Goal: Task Accomplishment & Management: Manage account settings

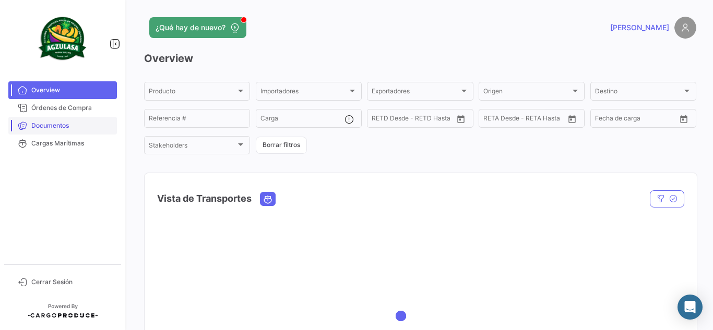
click at [60, 127] on span "Documentos" at bounding box center [71, 125] width 81 height 9
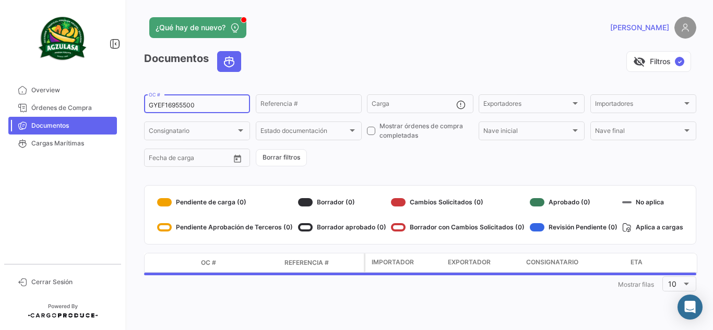
click at [181, 107] on input "GYEF16955500" at bounding box center [197, 105] width 97 height 7
paste input "QL0408734"
type input "GQL0408734"
click at [342, 59] on div "visibility_off Filtros ✓" at bounding box center [473, 61] width 447 height 21
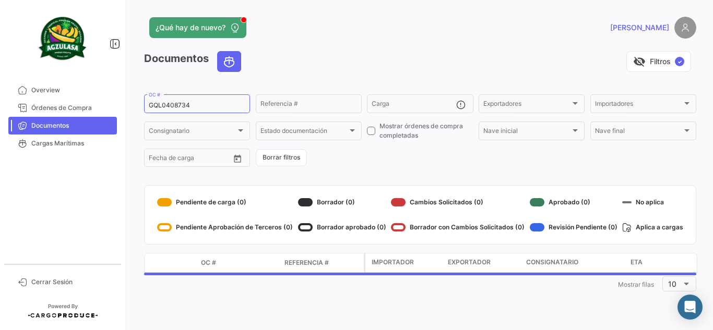
click at [348, 57] on div "visibility_off Filtros ✓" at bounding box center [473, 61] width 447 height 21
click at [359, 34] on div "¿Qué hay de nuevo?" at bounding box center [296, 27] width 304 height 21
click at [395, 62] on div "visibility_off Filtros ✓" at bounding box center [473, 61] width 447 height 21
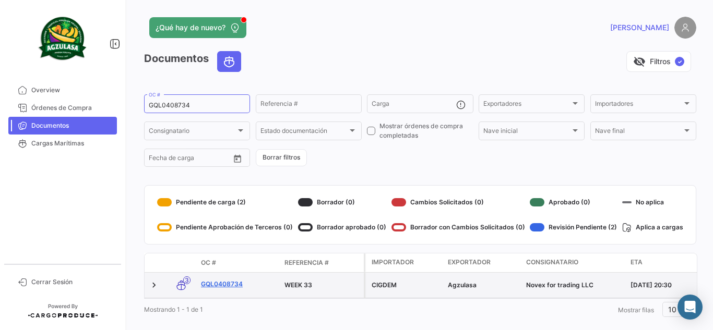
click at [237, 284] on link "GQL0408734" at bounding box center [238, 284] width 75 height 9
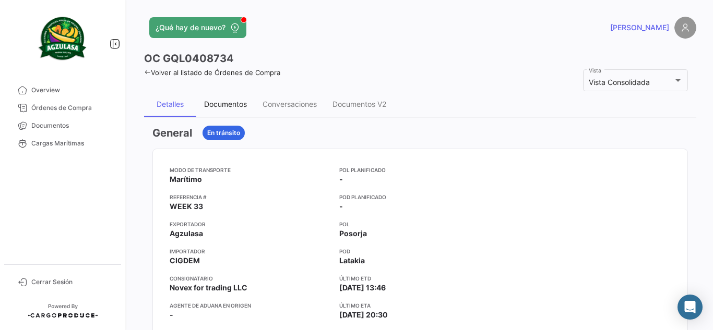
click at [243, 102] on div "Documentos" at bounding box center [225, 104] width 43 height 9
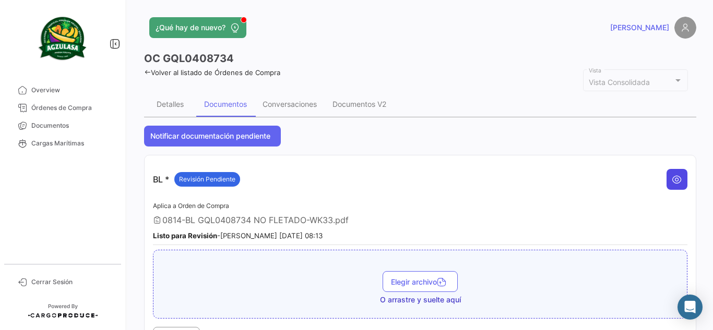
click at [673, 177] on icon at bounding box center [677, 179] width 10 height 10
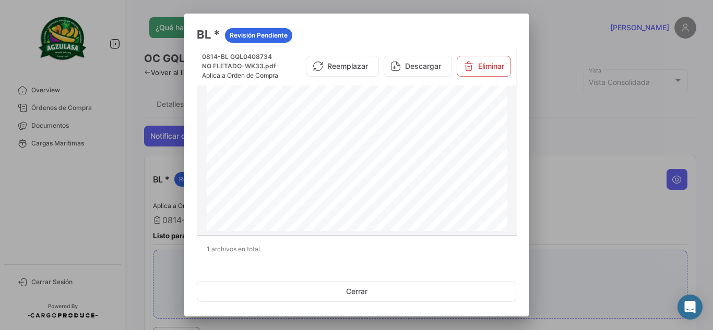
scroll to position [626, 0]
click at [479, 69] on button "Eliminar" at bounding box center [484, 66] width 54 height 21
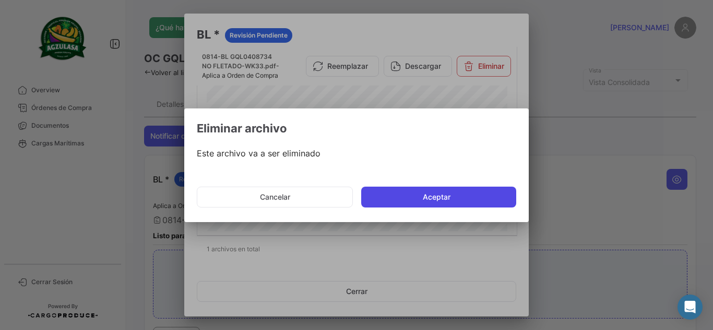
click at [417, 197] on button "Aceptar" at bounding box center [438, 197] width 155 height 21
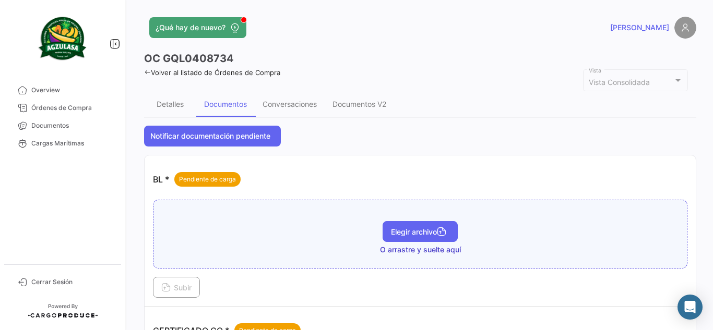
click at [432, 230] on span "Elegir archivo" at bounding box center [420, 232] width 58 height 9
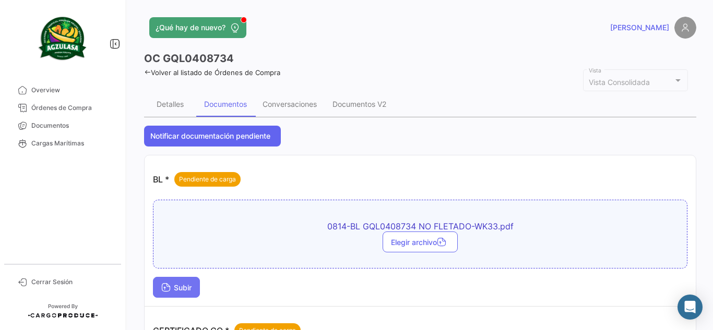
click at [200, 282] on button "Subir" at bounding box center [176, 287] width 47 height 21
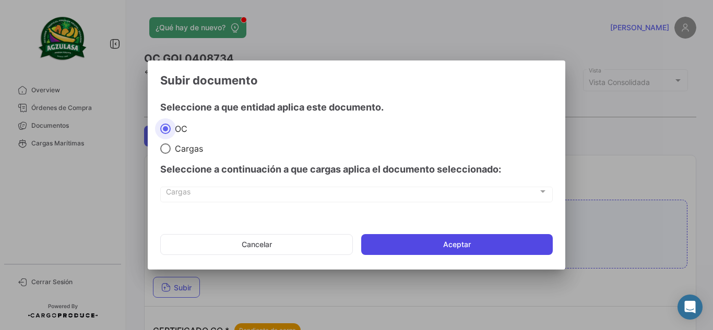
click at [485, 248] on button "Aceptar" at bounding box center [457, 244] width 192 height 21
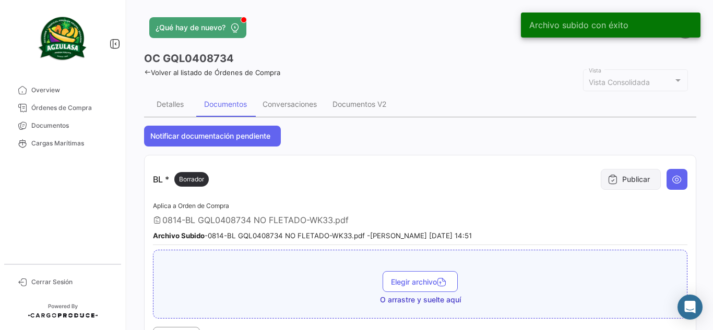
click at [638, 176] on button "Publicar" at bounding box center [631, 179] width 60 height 21
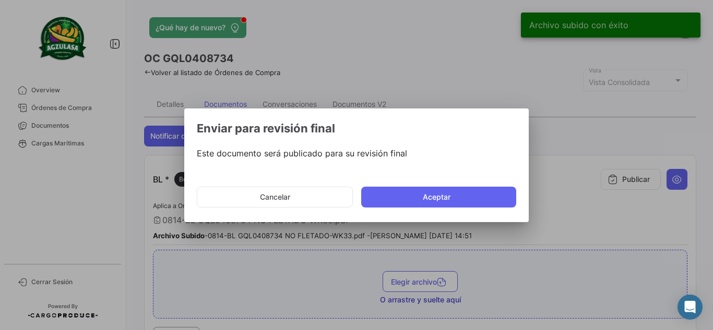
drag, startPoint x: 429, startPoint y: 198, endPoint x: 452, endPoint y: 220, distance: 31.4
click at [428, 198] on button "Aceptar" at bounding box center [438, 197] width 155 height 21
